Goal: Contribute content: Contribute content

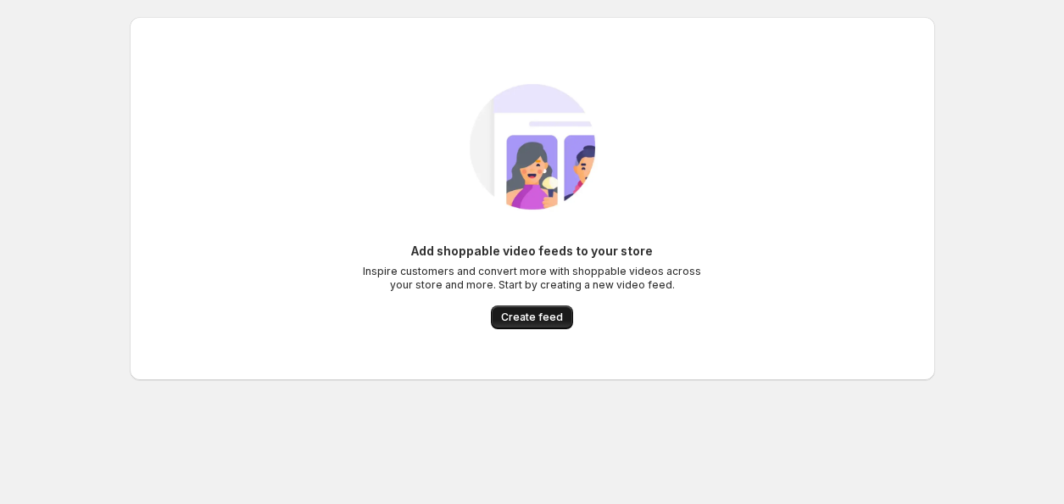
click at [559, 324] on button "Create feed" at bounding box center [532, 317] width 82 height 24
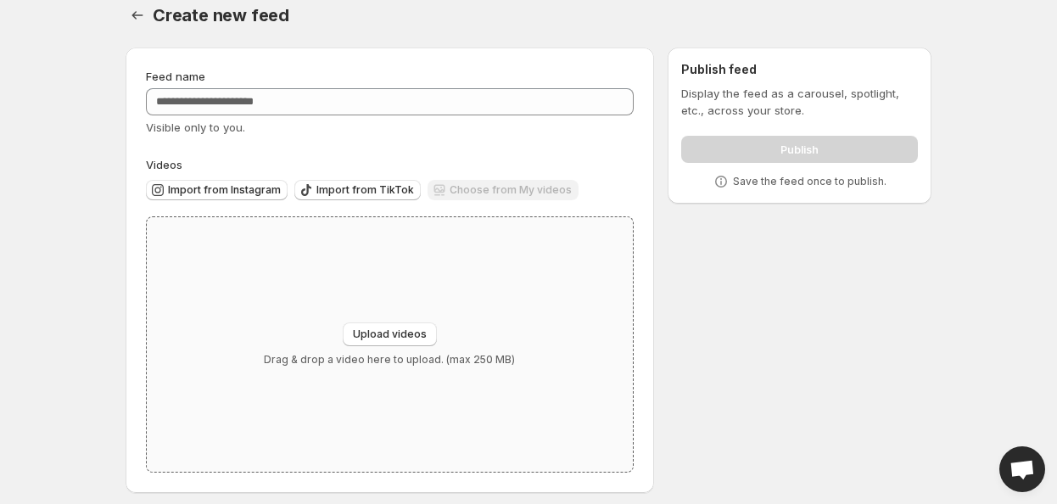
scroll to position [26, 0]
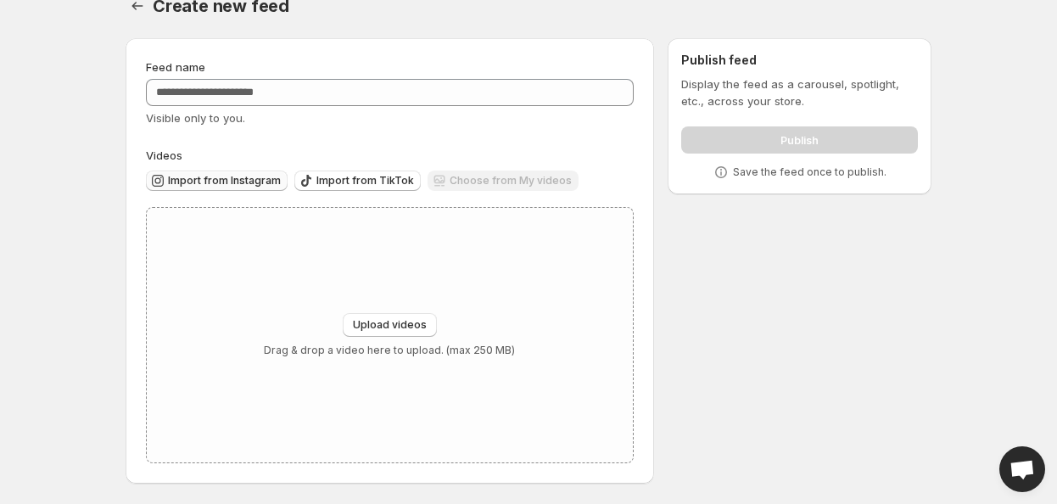
click at [249, 173] on button "Import from Instagram" at bounding box center [217, 180] width 142 height 20
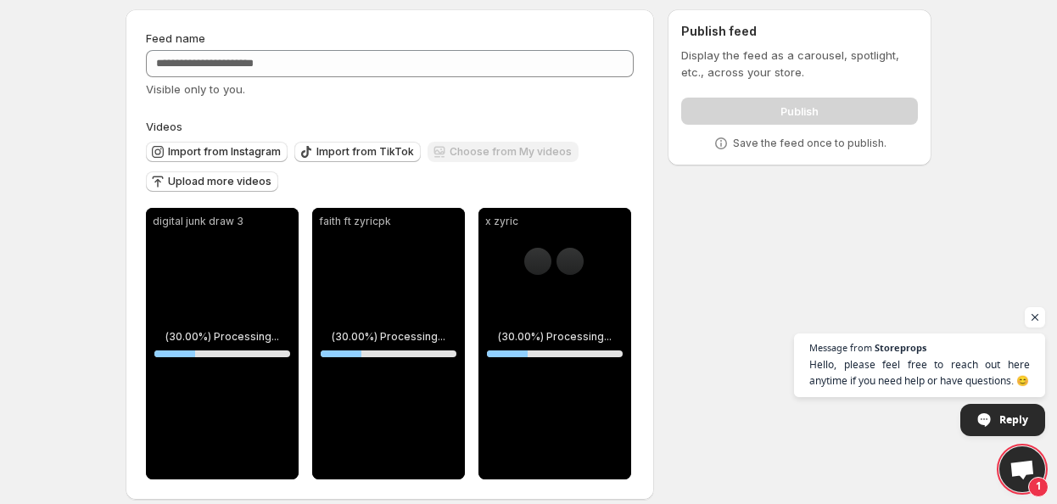
scroll to position [71, 0]
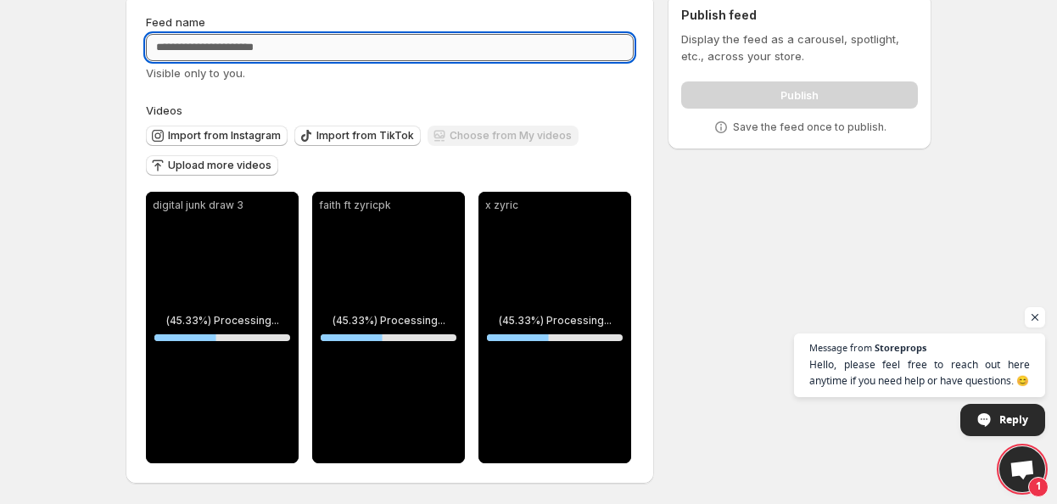
click at [231, 59] on input "Feed name" at bounding box center [390, 47] width 488 height 27
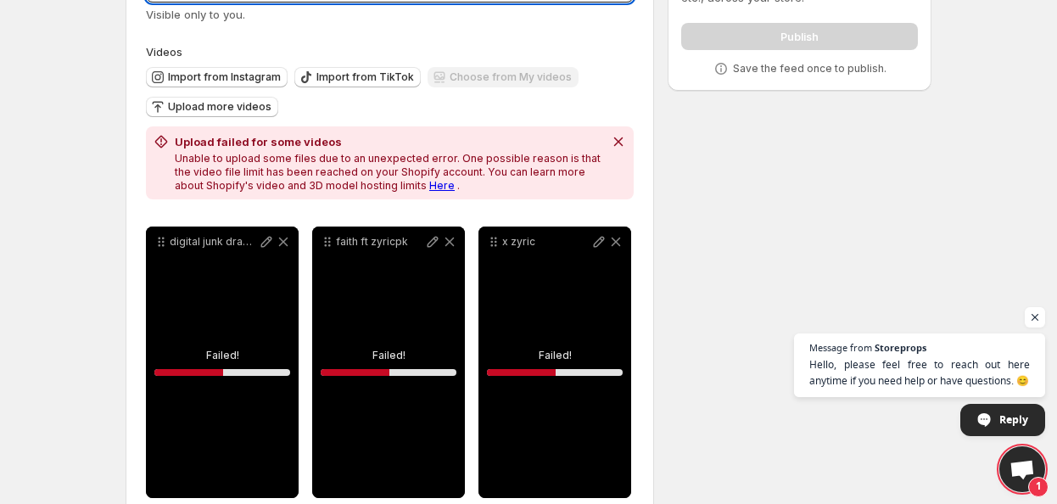
scroll to position [165, 0]
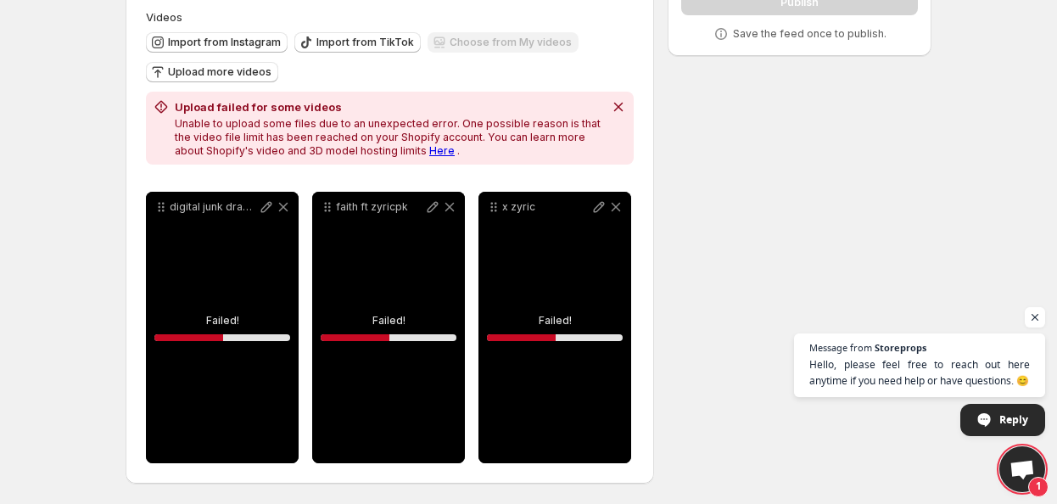
type input "********"
click at [502, 210] on p "x zyric" at bounding box center [546, 207] width 88 height 14
click at [351, 288] on div "faith ft zyricpk" at bounding box center [388, 327] width 153 height 271
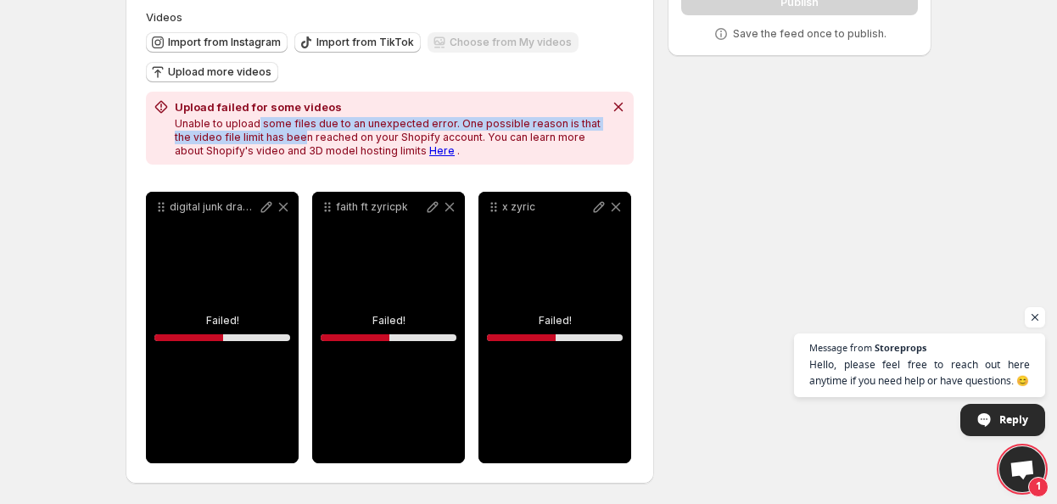
drag, startPoint x: 254, startPoint y: 123, endPoint x: 281, endPoint y: 138, distance: 30.4
click at [281, 138] on p "Unable to upload some files due to an unexpected error. One possible reason is …" at bounding box center [389, 137] width 428 height 41
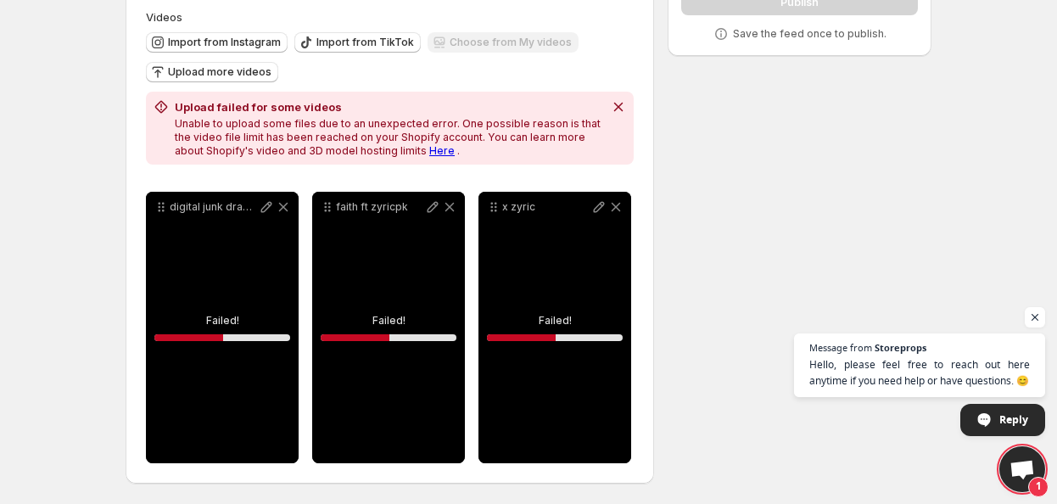
click at [392, 181] on div "**********" at bounding box center [390, 235] width 488 height 455
click at [454, 208] on icon at bounding box center [449, 206] width 17 height 17
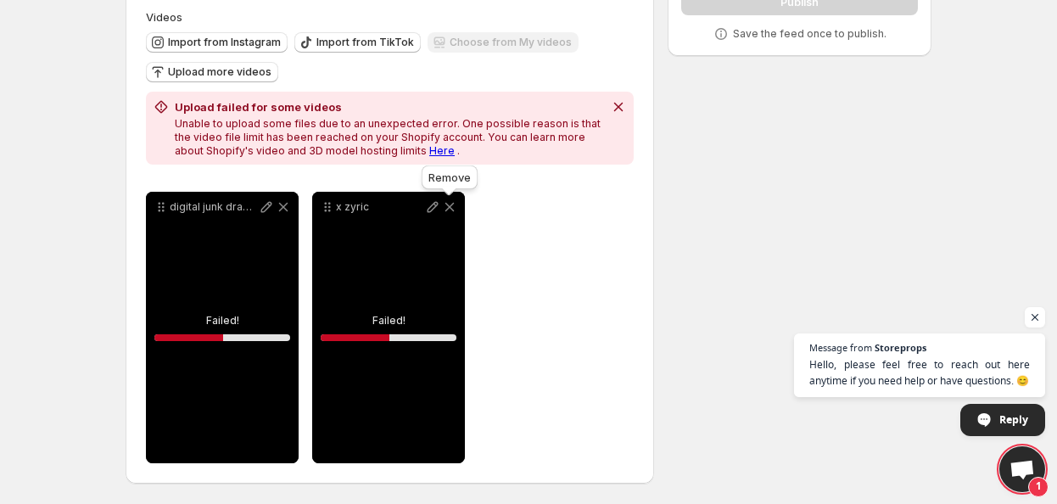
click at [455, 211] on icon at bounding box center [449, 206] width 17 height 17
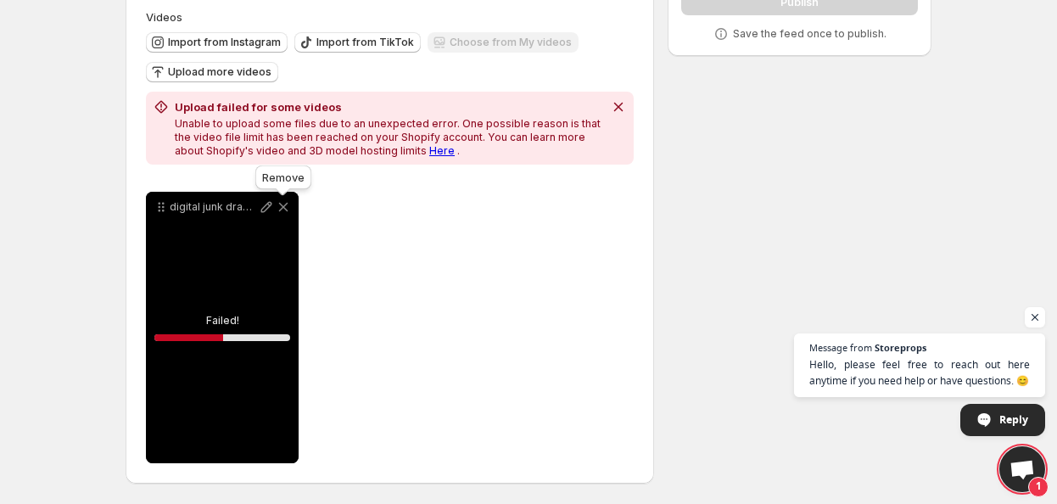
click at [290, 209] on icon at bounding box center [283, 206] width 17 height 17
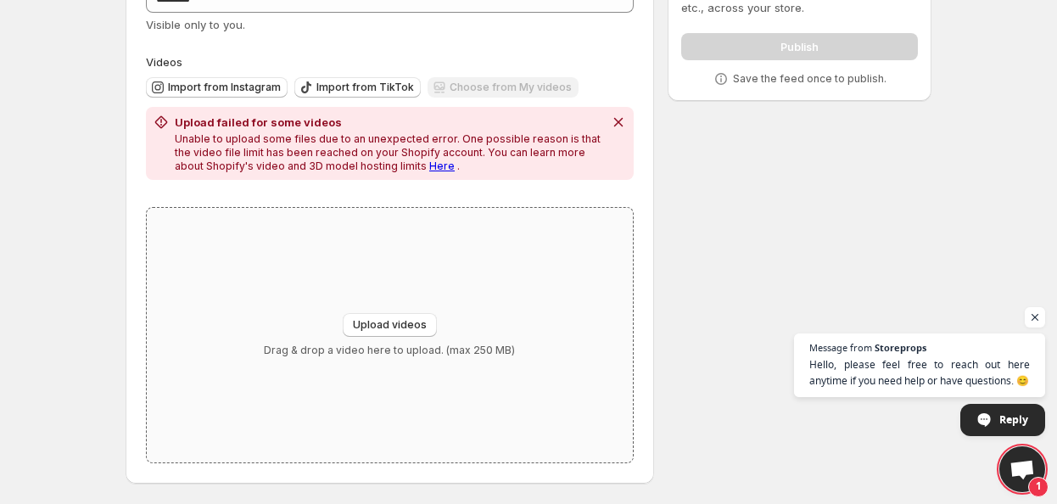
click at [408, 310] on div "Upload videos Drag & drop a video here to upload. (max 250 MB)" at bounding box center [390, 335] width 486 height 254
click at [220, 75] on div "Import from Instagram Import from TikTok Choose from My videos" at bounding box center [386, 85] width 494 height 30
click at [220, 92] on span "Import from Instagram" at bounding box center [224, 88] width 113 height 14
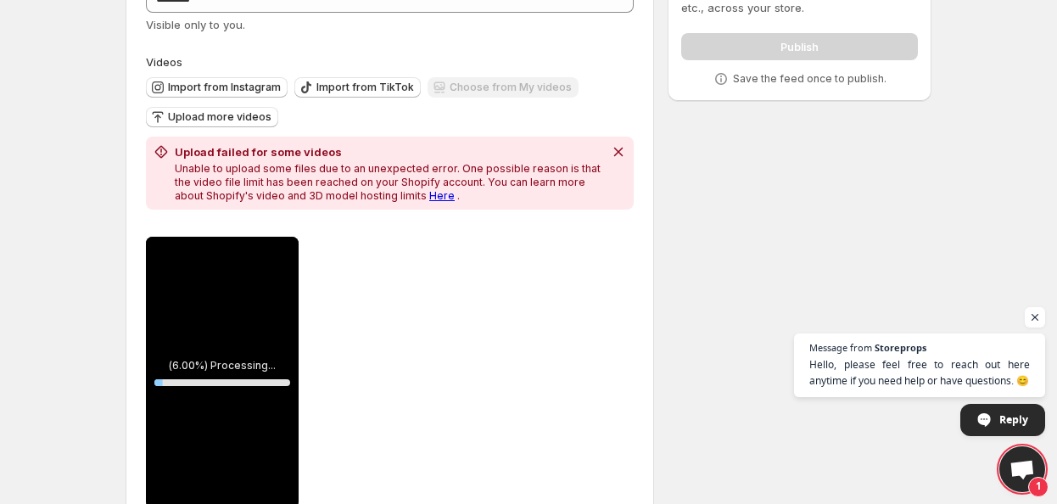
scroll to position [165, 0]
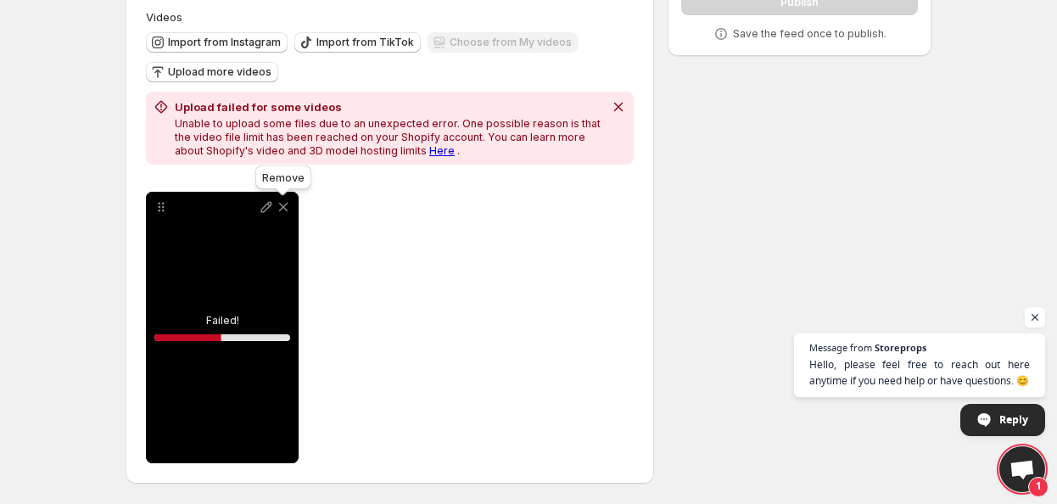
click at [280, 209] on icon at bounding box center [283, 207] width 9 height 9
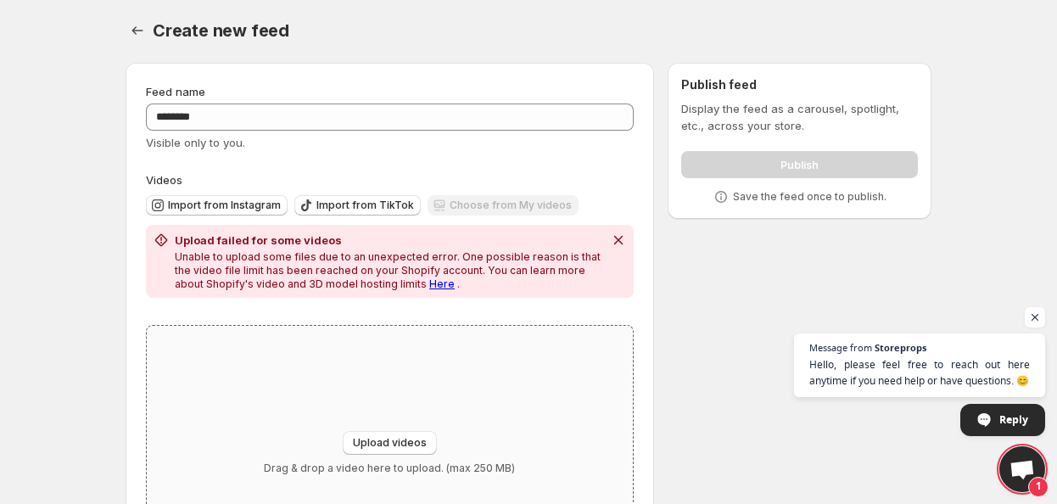
scroll to position [0, 0]
